Goal: Find contact information

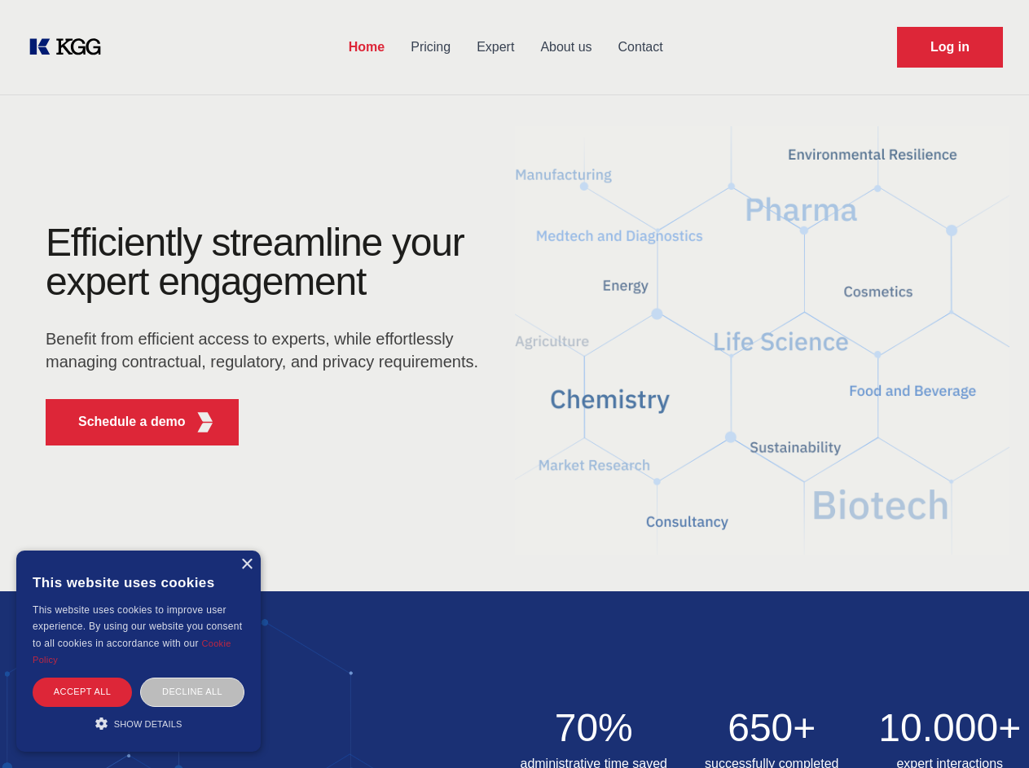
click at [514, 384] on div "Efficiently streamline your expert engagement Benefit from efficient access to …" at bounding box center [267, 340] width 495 height 235
click at [122, 422] on p "Schedule a demo" at bounding box center [132, 422] width 108 height 20
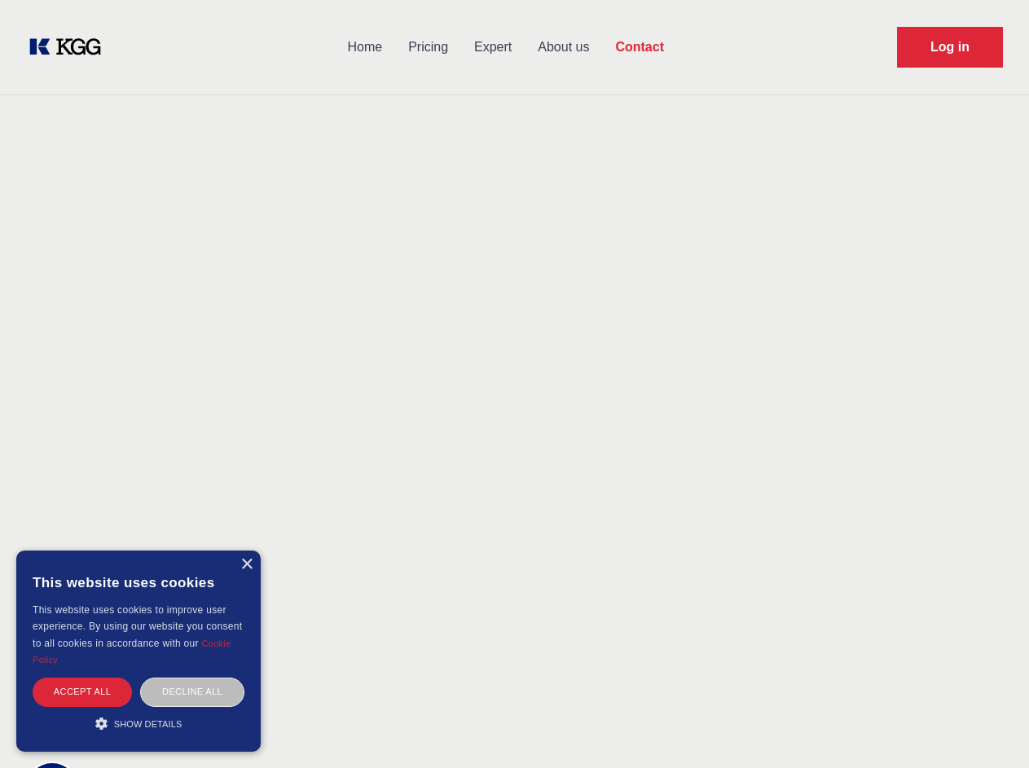
click at [246, 565] on div "× This website uses cookies This website uses cookies to improve user experienc…" at bounding box center [138, 651] width 244 height 201
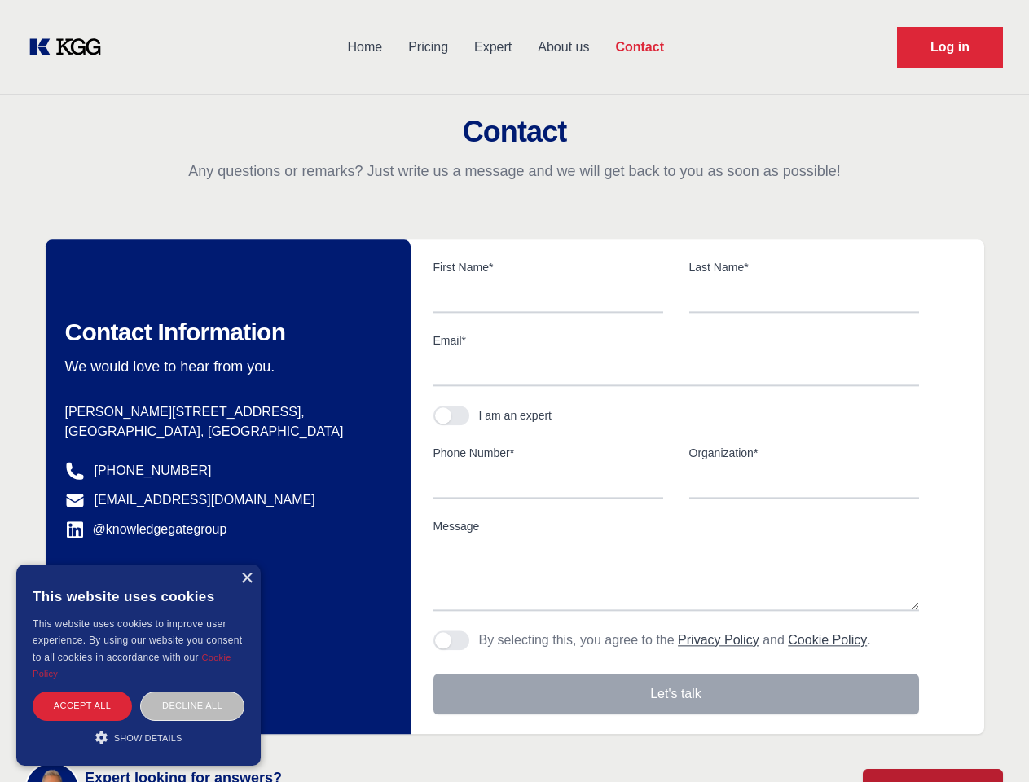
click at [82, 692] on div "Accept all" at bounding box center [82, 706] width 99 height 29
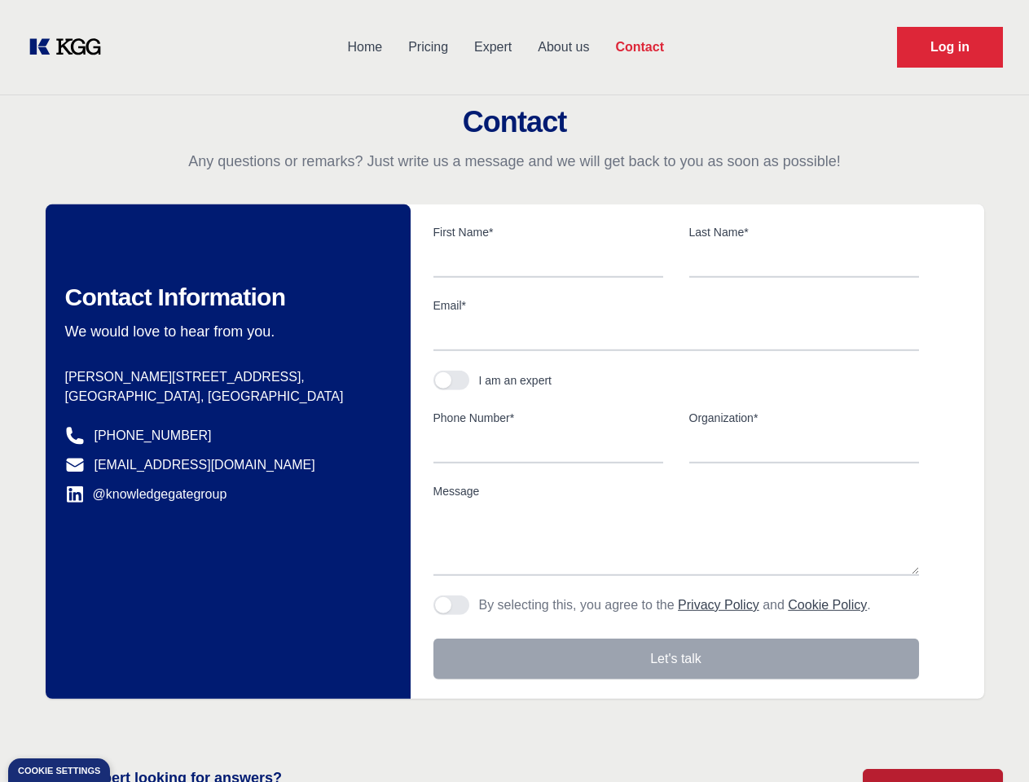
click at [192, 692] on div "Contact Information We would love to hear from you. Postal address [PERSON_NAME…" at bounding box center [228, 451] width 365 height 494
click at [138, 723] on main "Contact Any questions or remarks? Just write us a message and we will get back …" at bounding box center [514, 424] width 1029 height 848
